Goal: Check status: Check status

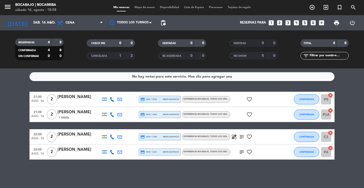
click at [232, 139] on icon "healing" at bounding box center [234, 137] width 6 height 6
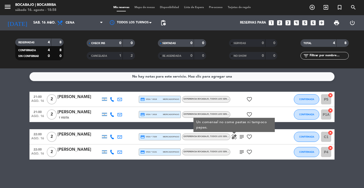
click at [241, 137] on icon "subject" at bounding box center [242, 137] width 6 height 6
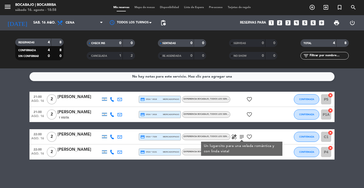
click at [231, 137] on icon "healing" at bounding box center [234, 137] width 6 height 6
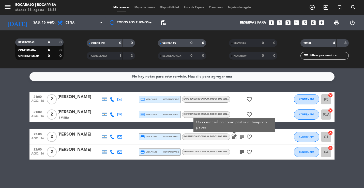
click at [242, 153] on icon "subject" at bounding box center [242, 152] width 6 height 6
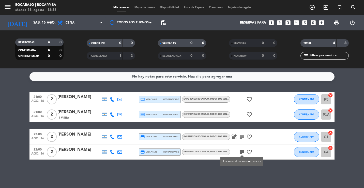
click at [242, 153] on icon "subject" at bounding box center [242, 152] width 6 height 6
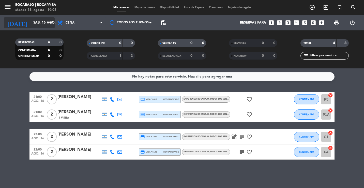
click at [31, 22] on input "sáb. 16 ago." at bounding box center [53, 22] width 44 height 9
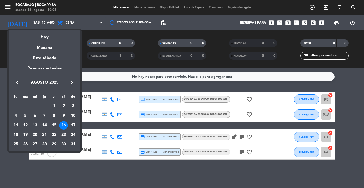
click at [18, 83] on icon "keyboard_arrow_left" at bounding box center [17, 83] width 6 height 6
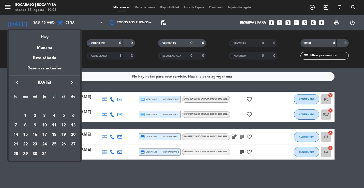
click at [36, 154] on div "30" at bounding box center [34, 154] width 9 height 9
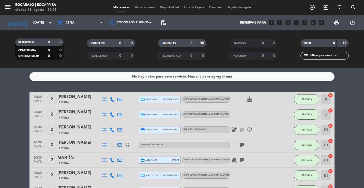
click at [1, 142] on bookings-row "20:30 [DATE] 2 [PERSON_NAME] 1 Visita credit_card visa * 3810 mercadopago Exper…" at bounding box center [182, 153] width 364 height 122
click at [47, 26] on input "[DATE]" at bounding box center [53, 22] width 44 height 9
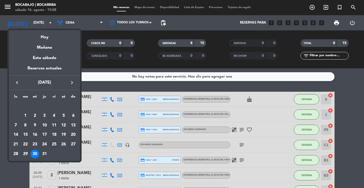
click at [56, 144] on div "25" at bounding box center [54, 144] width 9 height 9
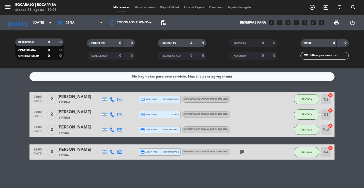
click at [241, 116] on icon "subject" at bounding box center [242, 115] width 6 height 6
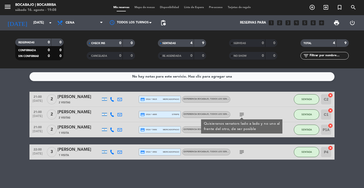
click at [241, 116] on icon "subject" at bounding box center [242, 115] width 6 height 6
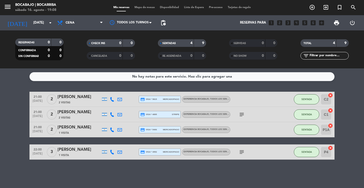
click at [242, 154] on icon "subject" at bounding box center [242, 152] width 6 height 6
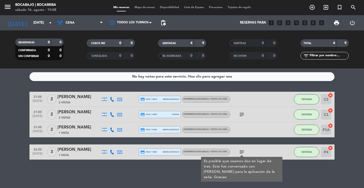
click at [242, 154] on icon "subject" at bounding box center [242, 152] width 6 height 6
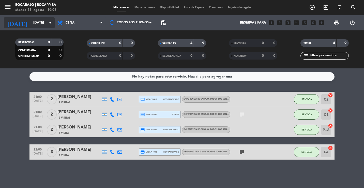
click at [40, 22] on input "[DATE]" at bounding box center [53, 22] width 44 height 9
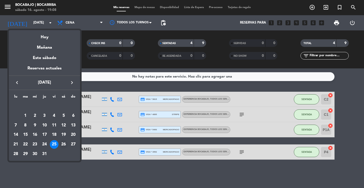
click at [63, 143] on div "26" at bounding box center [63, 144] width 9 height 9
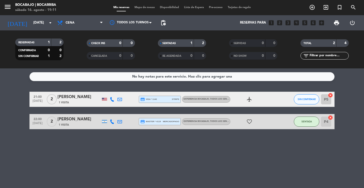
click at [26, 14] on div "menu BOCABAJO | BOCARRIBA sábado 16. agosto - 19:11 Mis reservas Mapa de mesas …" at bounding box center [182, 7] width 364 height 15
click at [34, 21] on input "[DATE]" at bounding box center [53, 22] width 44 height 9
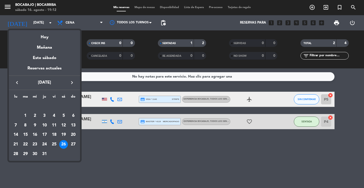
click at [73, 82] on icon "keyboard_arrow_right" at bounding box center [72, 83] width 6 height 6
click at [64, 127] on div "16" at bounding box center [63, 125] width 9 height 9
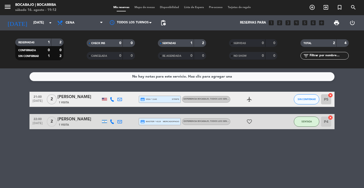
type input "sáb. 16 ago."
